Goal: Transaction & Acquisition: Download file/media

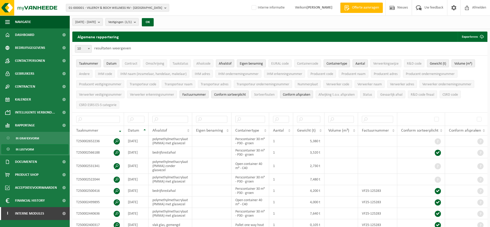
click at [28, 158] on span "Documenten" at bounding box center [26, 161] width 22 height 13
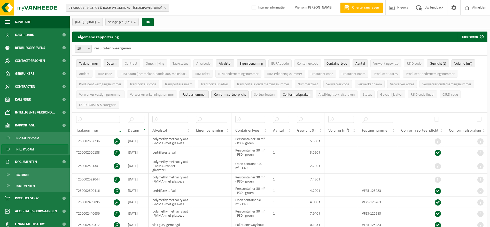
click at [32, 172] on link "Facturen" at bounding box center [34, 174] width 67 height 10
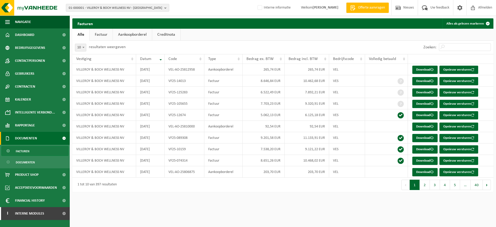
click at [108, 34] on link "Factuur" at bounding box center [101, 35] width 23 height 12
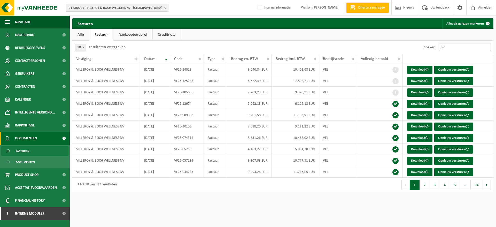
click at [457, 45] on input "Zoeken:" at bounding box center [464, 47] width 52 height 8
paste input "VF25-108968"
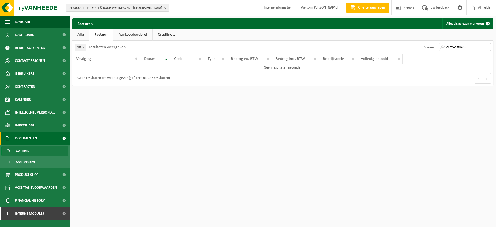
type input "VF25-108968"
click at [117, 10] on span "01-000001 - VILLEROY & BOCH WELLNESS NV - ROESELARE" at bounding box center [115, 8] width 93 height 8
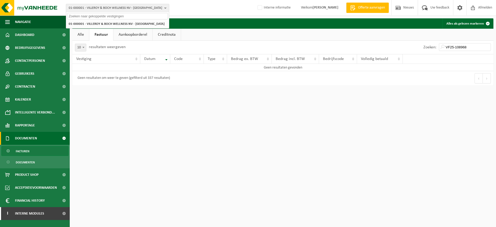
click at [118, 17] on input "text" at bounding box center [117, 16] width 101 height 6
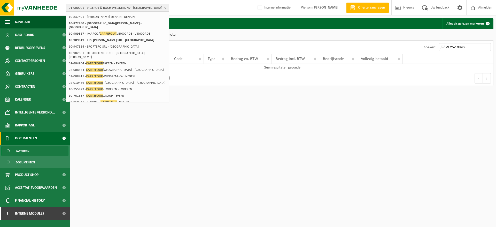
scroll to position [79, 0]
type input "carrefour"
click at [117, 93] on li "10-761637 - CARREFOUR GROUP - EVERE" at bounding box center [117, 95] width 101 height 6
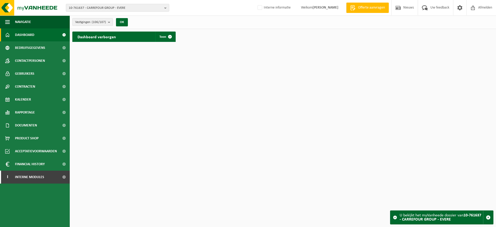
click at [31, 121] on span "Documenten" at bounding box center [26, 125] width 22 height 13
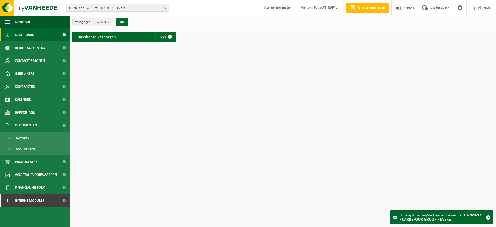
click at [33, 135] on link "Facturen" at bounding box center [34, 138] width 67 height 10
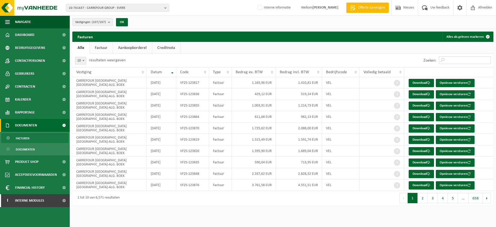
click at [450, 61] on input "Zoeken:" at bounding box center [464, 60] width 52 height 8
paste input "VF25-108968"
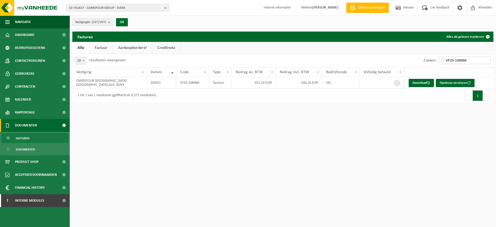
type input "VF25-108968"
click at [98, 48] on link "Factuur" at bounding box center [101, 48] width 23 height 12
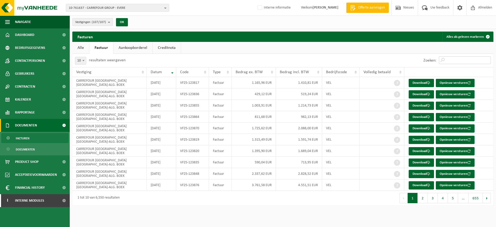
click at [469, 61] on input "Zoeken:" at bounding box center [464, 60] width 52 height 8
paste input "VF25-108968"
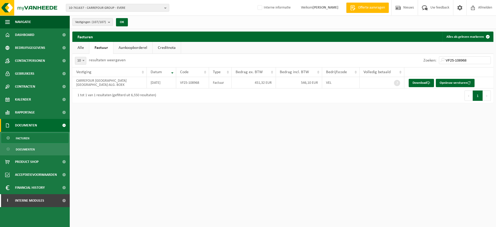
click at [425, 82] on link "Download" at bounding box center [420, 83] width 25 height 8
click at [107, 50] on link "Factuur" at bounding box center [101, 48] width 24 height 12
drag, startPoint x: 472, startPoint y: 58, endPoint x: 416, endPoint y: 59, distance: 55.5
click at [416, 59] on div "Zoeken: VF25-108968" at bounding box center [388, 60] width 210 height 13
paste input "10180"
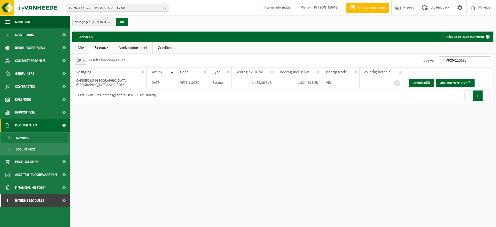
type input "VF25-110180"
click at [420, 83] on link "Download" at bounding box center [420, 83] width 25 height 8
